Goal: Task Accomplishment & Management: Manage account settings

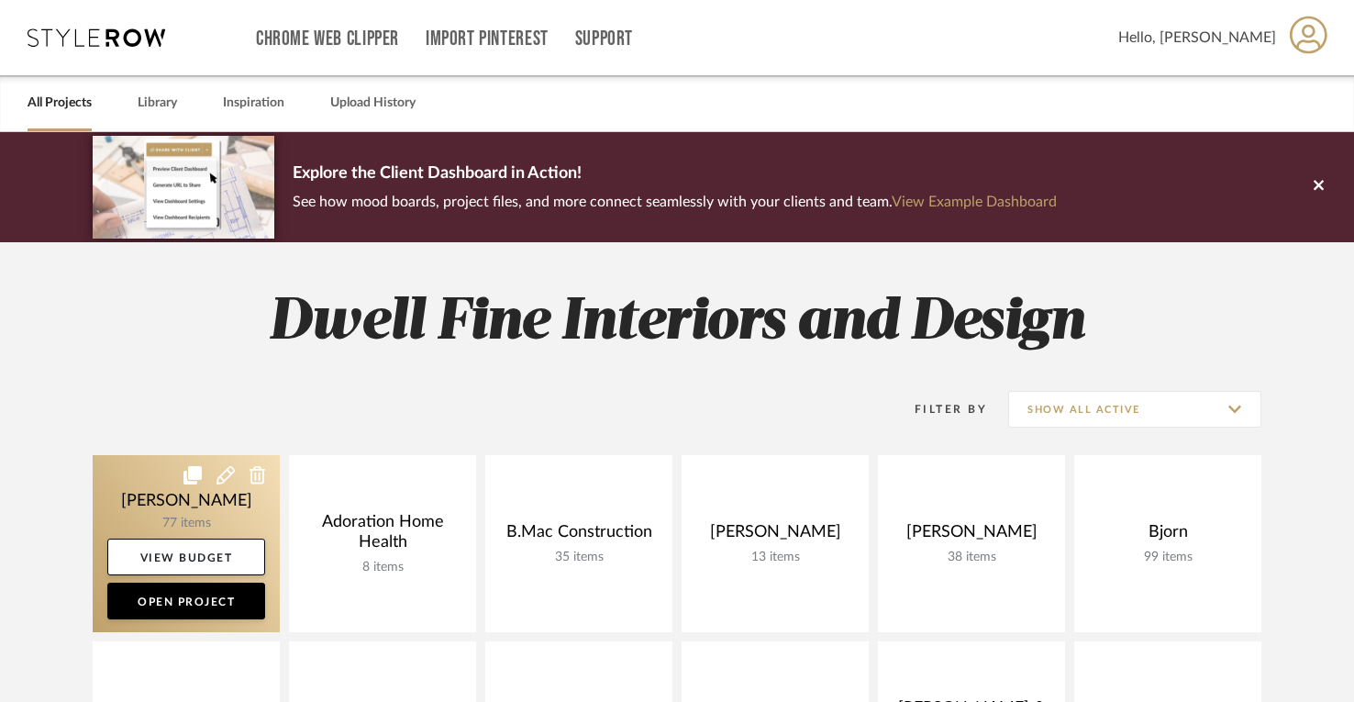
click at [149, 517] on link at bounding box center [186, 543] width 187 height 177
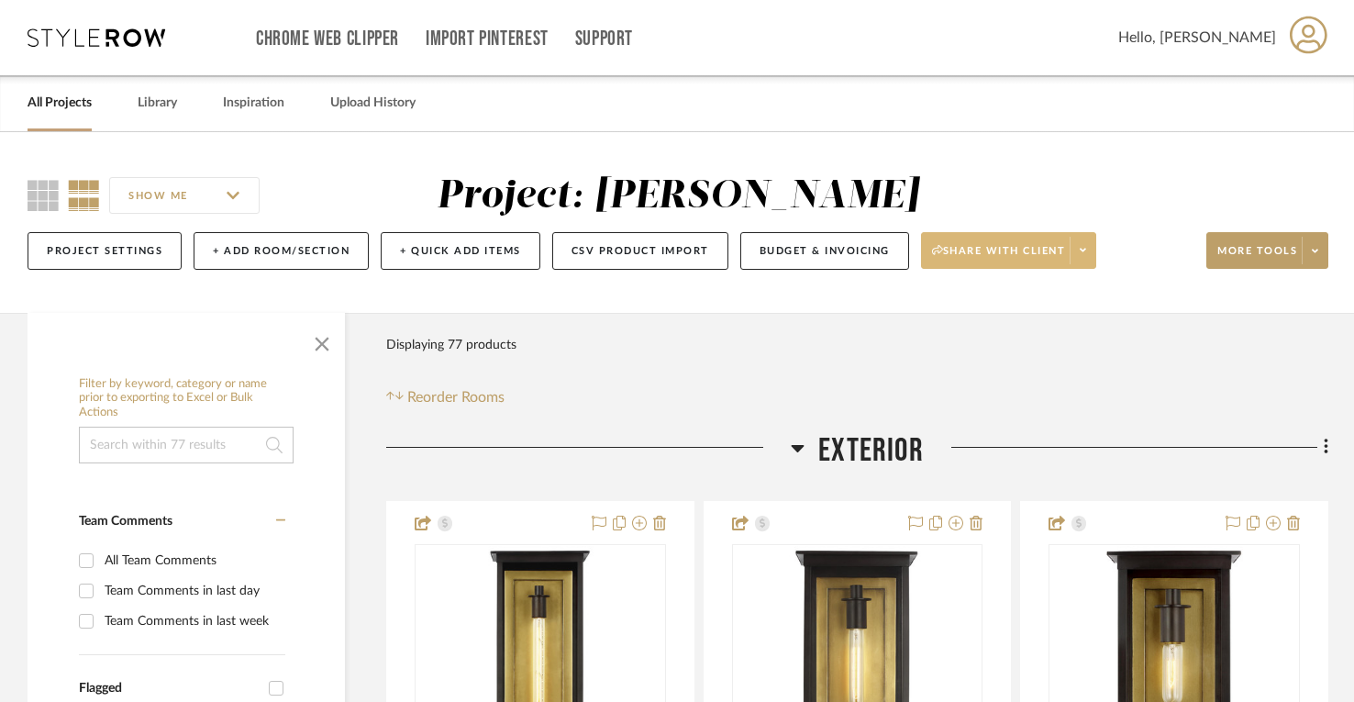
click at [1014, 254] on span "Share with client" at bounding box center [999, 258] width 134 height 28
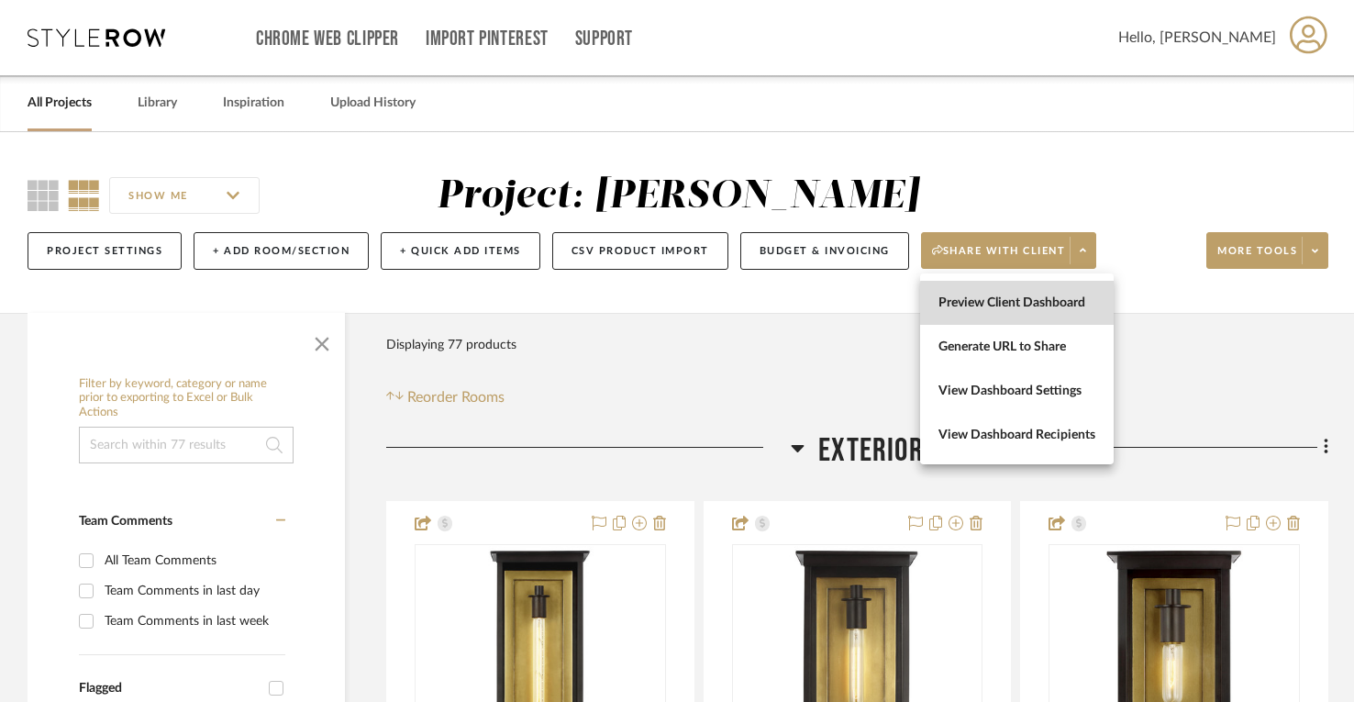
click at [1025, 306] on span "Preview Client Dashboard" at bounding box center [1016, 303] width 157 height 16
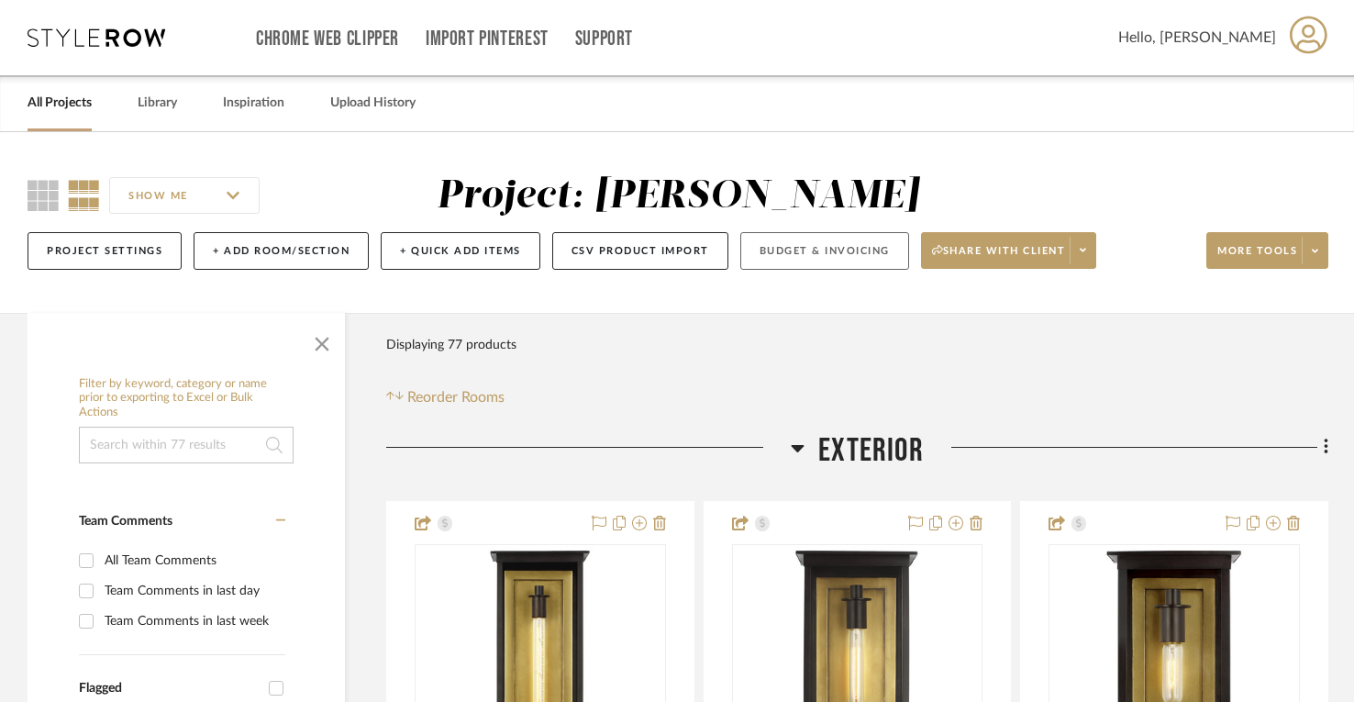
click at [805, 248] on button "Budget & Invoicing" at bounding box center [824, 251] width 169 height 38
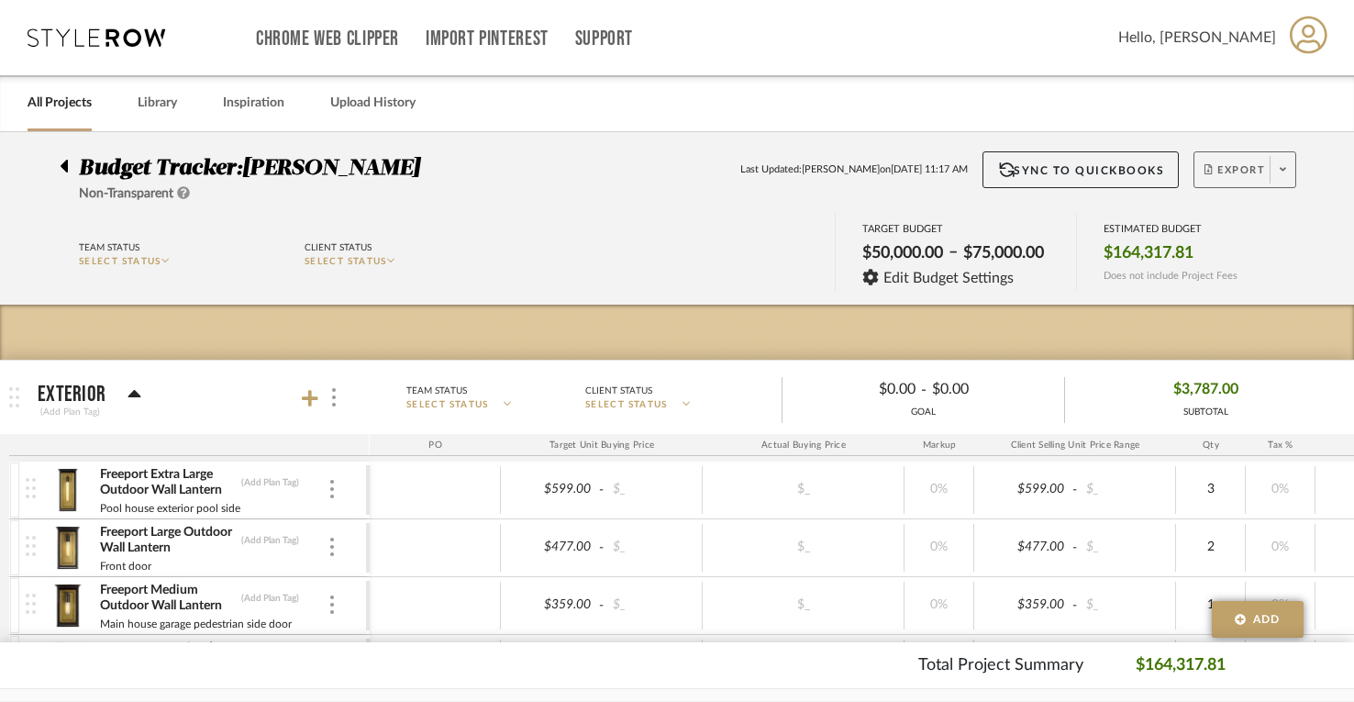
click at [1233, 178] on span "Export" at bounding box center [1235, 177] width 61 height 28
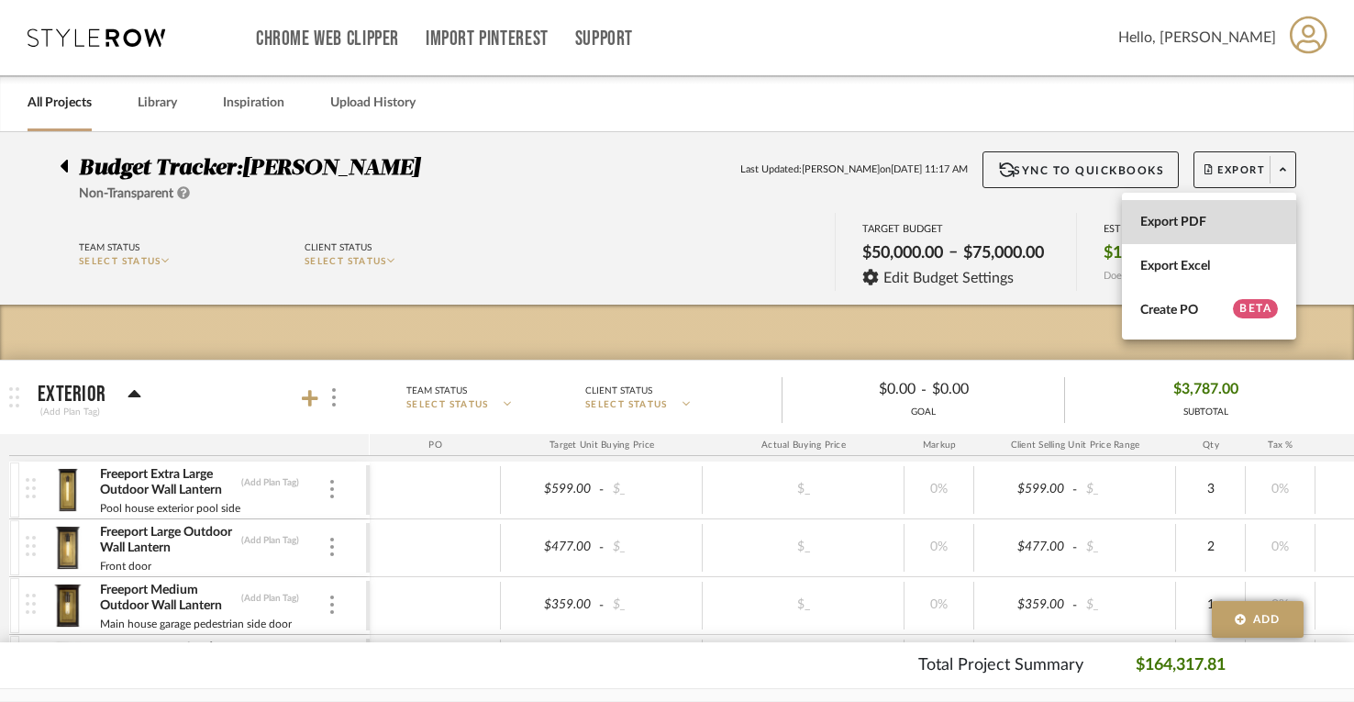
click at [1179, 221] on span "Export PDF" at bounding box center [1209, 223] width 138 height 16
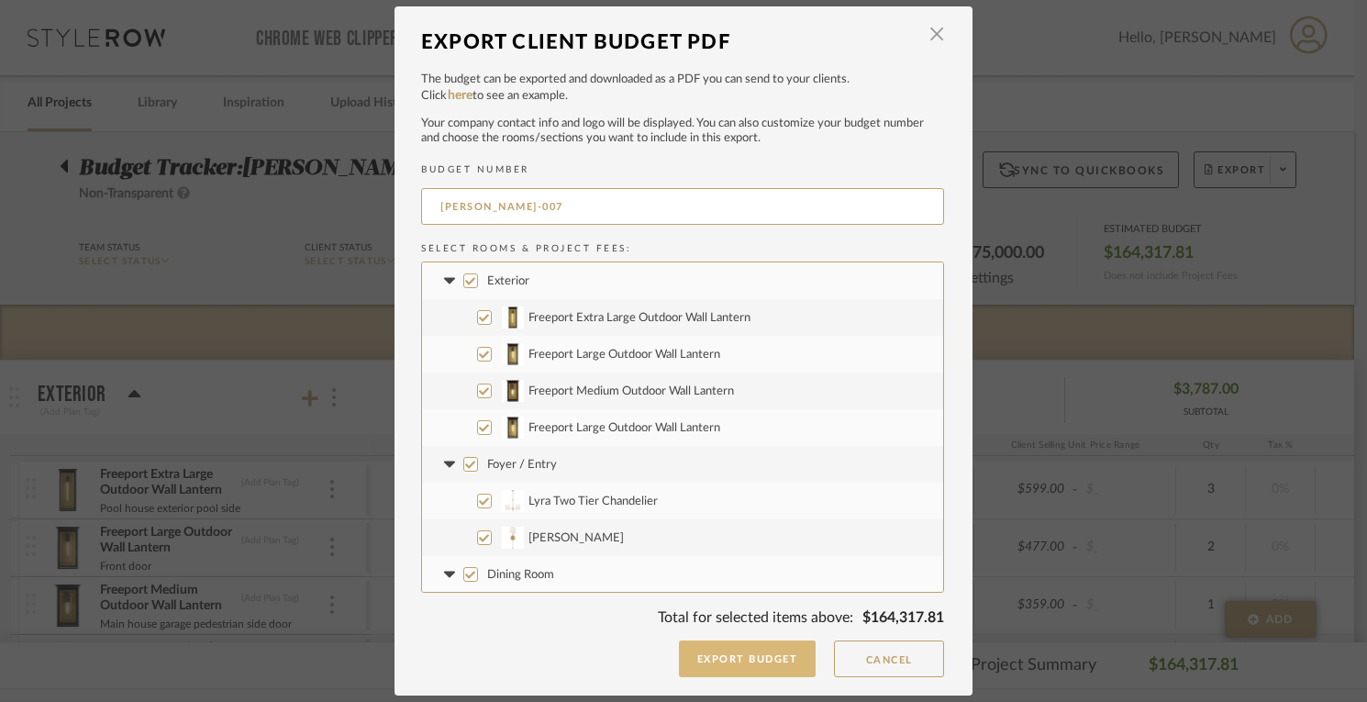
click at [774, 668] on button "Export Budget" at bounding box center [748, 658] width 138 height 37
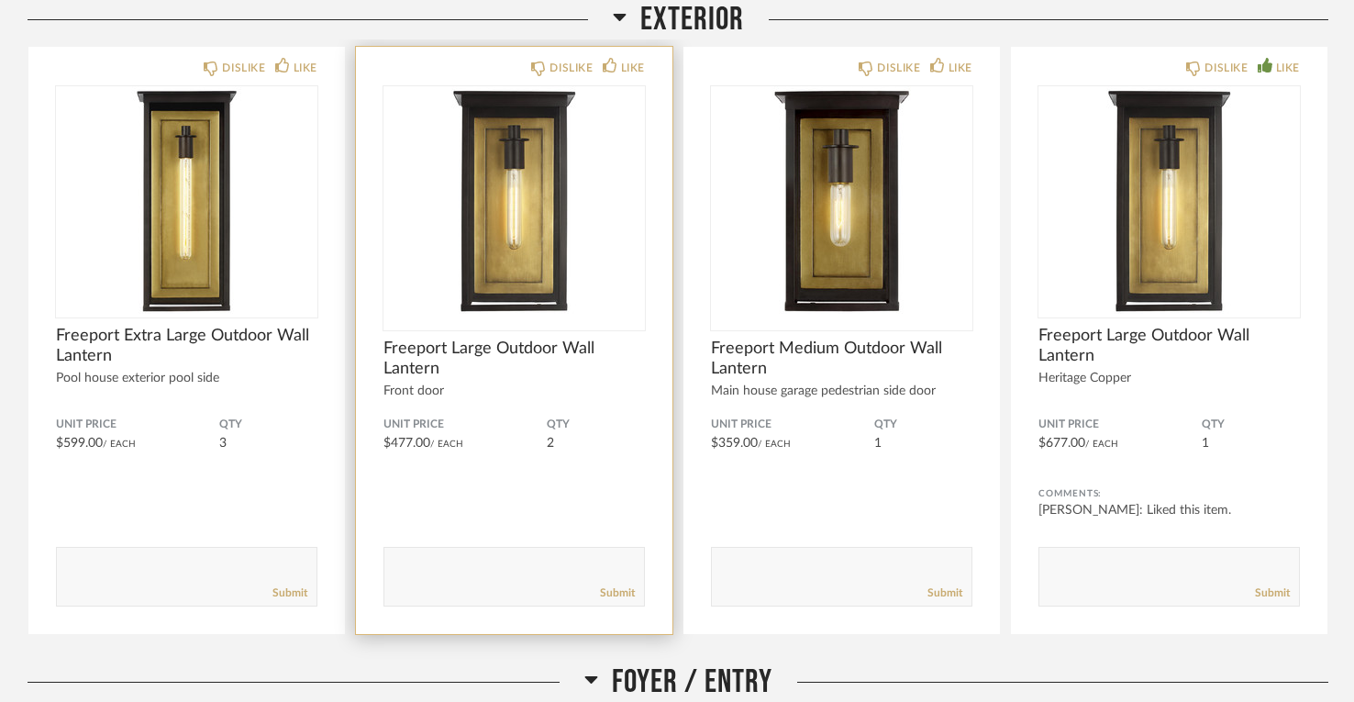
scroll to position [296, 0]
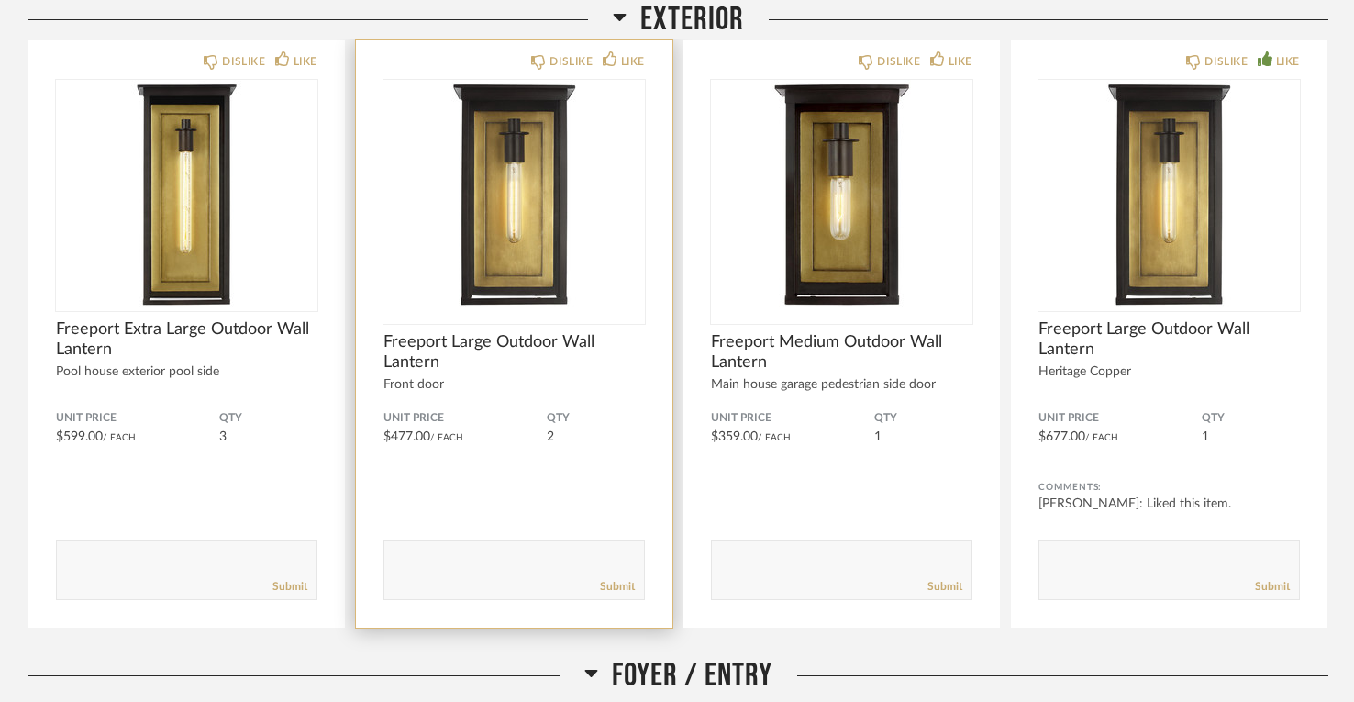
click at [444, 575] on div "Submit" at bounding box center [514, 586] width 260 height 25
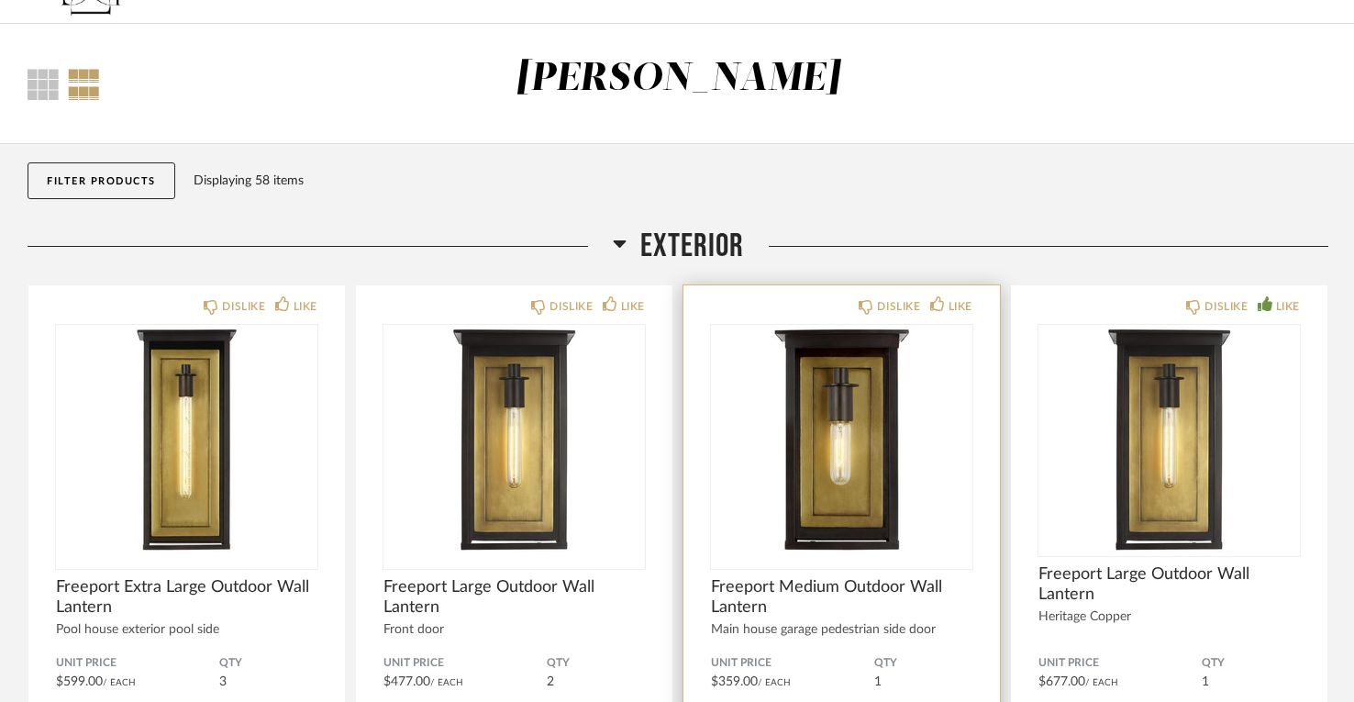
scroll to position [53, 0]
